Goal: Navigation & Orientation: Find specific page/section

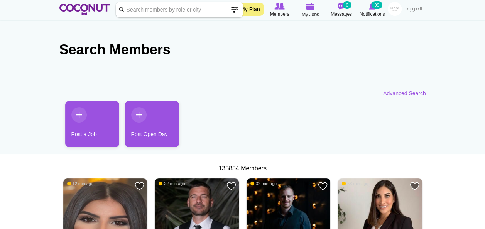
scroll to position [118, 0]
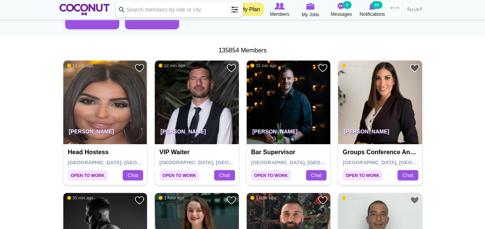
click at [277, 46] on div "135854 Members" at bounding box center [242, 50] width 367 height 9
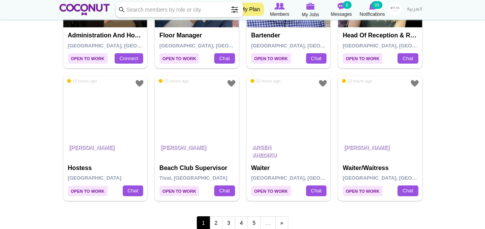
scroll to position [1301, 0]
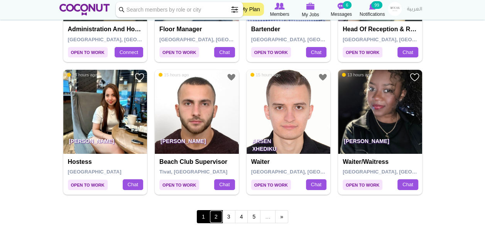
click at [219, 213] on link "2" at bounding box center [216, 216] width 13 height 13
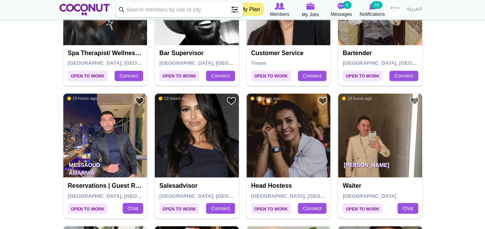
scroll to position [617, 0]
